Goal: Task Accomplishment & Management: Manage account settings

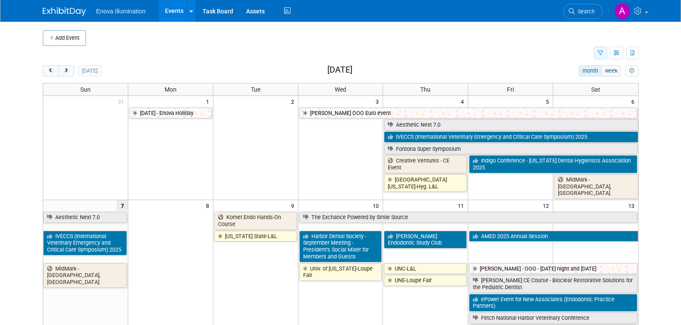
click at [603, 55] on icon "button" at bounding box center [601, 54] width 6 height 6
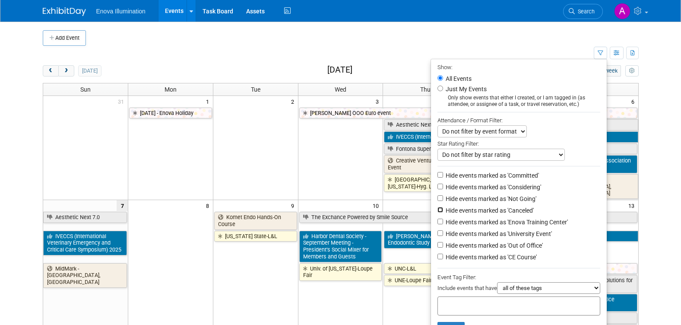
click at [438, 213] on input "Hide events marked as 'Canceled'" at bounding box center [441, 210] width 6 height 6
checkbox input "true"
click at [438, 200] on input "Hide events marked as 'Not Going'" at bounding box center [441, 198] width 6 height 6
checkbox input "true"
click at [438, 189] on input "Hide events marked as 'Considering'" at bounding box center [441, 187] width 6 height 6
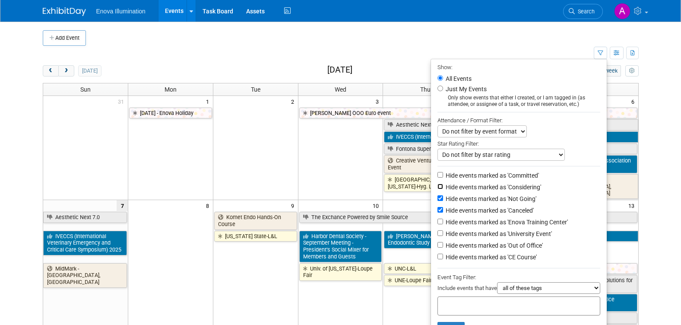
checkbox input "true"
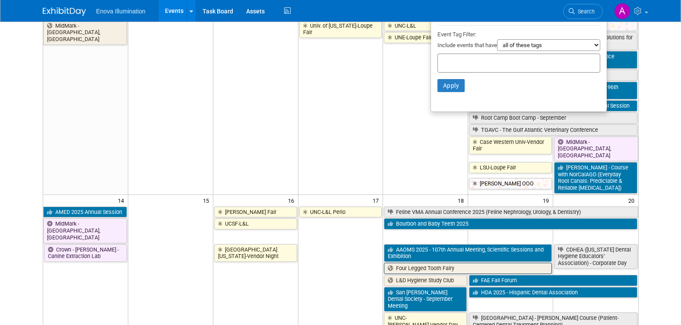
scroll to position [259, 0]
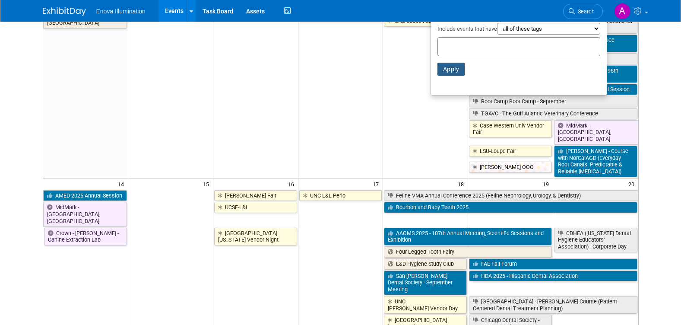
click at [447, 72] on button "Apply" at bounding box center [452, 69] width 28 height 13
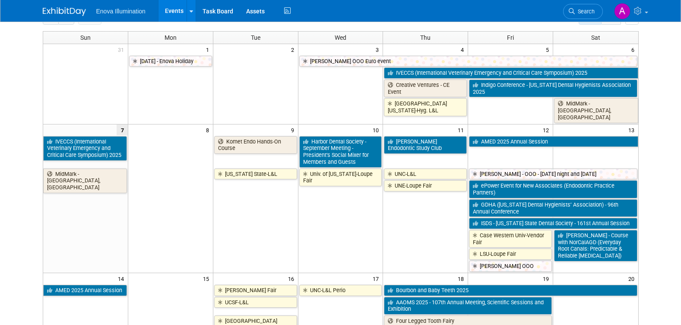
scroll to position [86, 0]
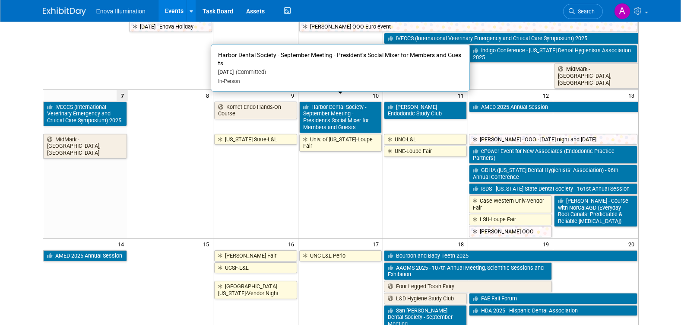
click at [363, 105] on link "Harbor Dental Society - September Meeting - President’s Social Mixer for Member…" at bounding box center [340, 118] width 83 height 32
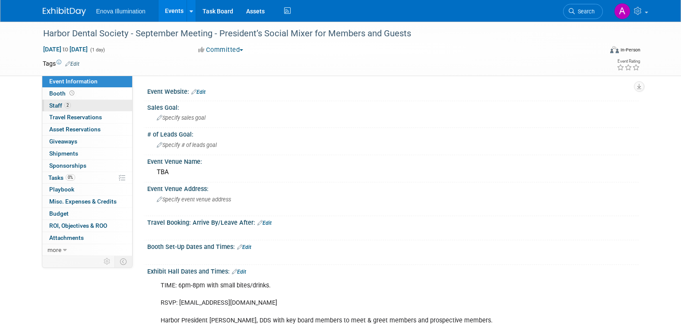
click at [94, 103] on link "2 Staff 2" at bounding box center [87, 106] width 90 height 12
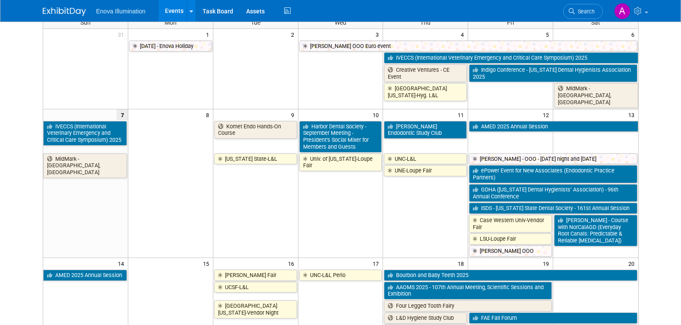
scroll to position [86, 0]
